Goal: Find specific page/section: Find specific page/section

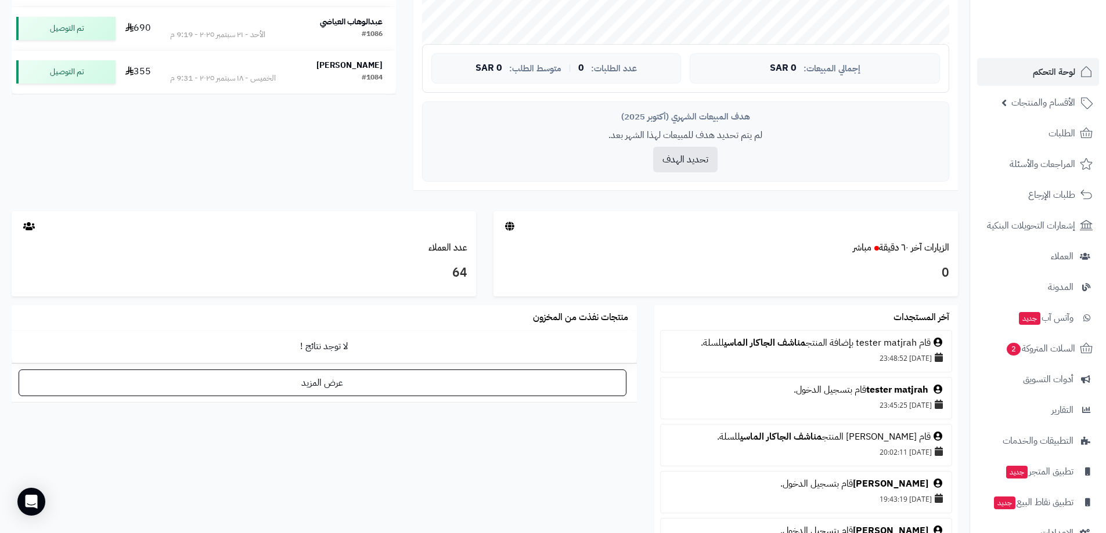
scroll to position [529, 0]
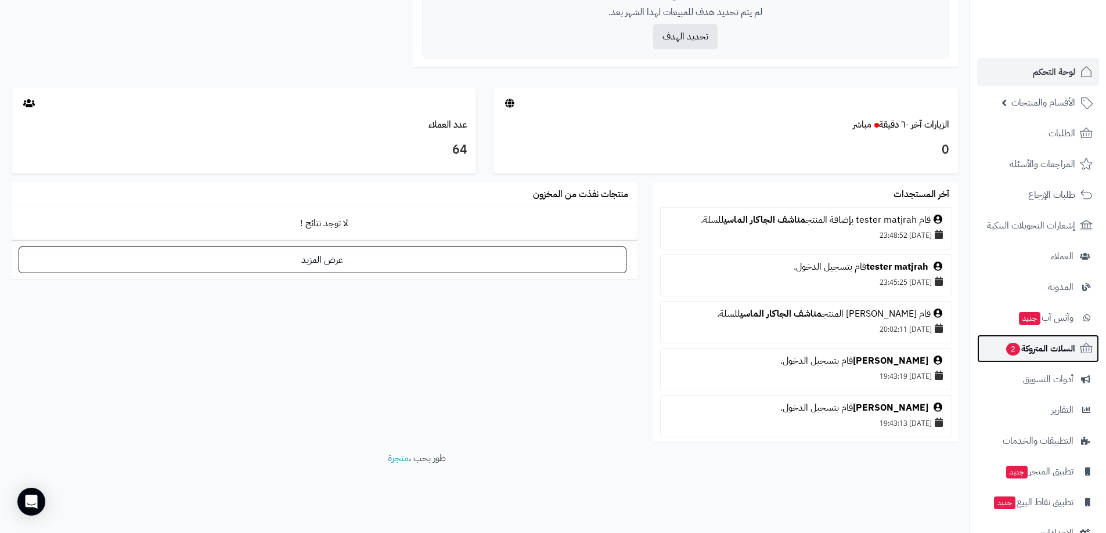
click at [1023, 348] on span "السلات المتروكة 2" at bounding box center [1040, 349] width 70 height 16
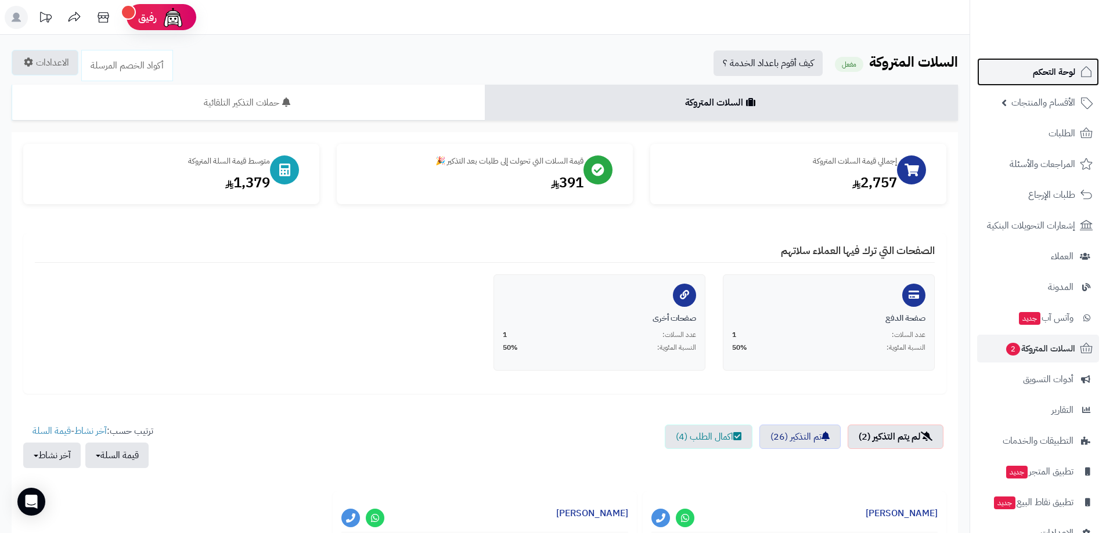
click at [1043, 68] on span "لوحة التحكم" at bounding box center [1054, 72] width 42 height 16
